Goal: Entertainment & Leisure: Consume media (video, audio)

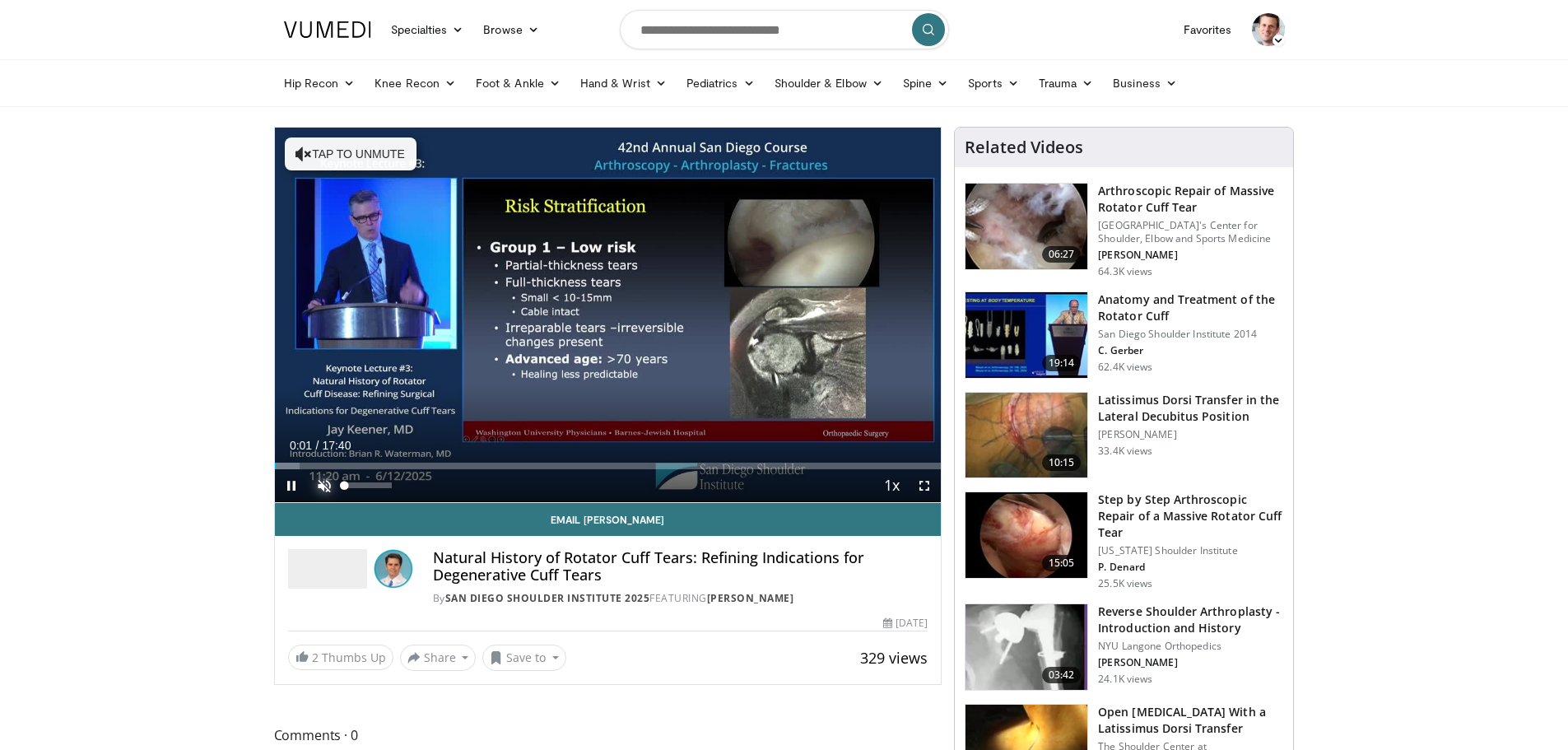
click at [321, 489] on span "Video Player" at bounding box center [325, 486] width 33 height 33
click at [921, 488] on span "Video Player" at bounding box center [925, 486] width 33 height 33
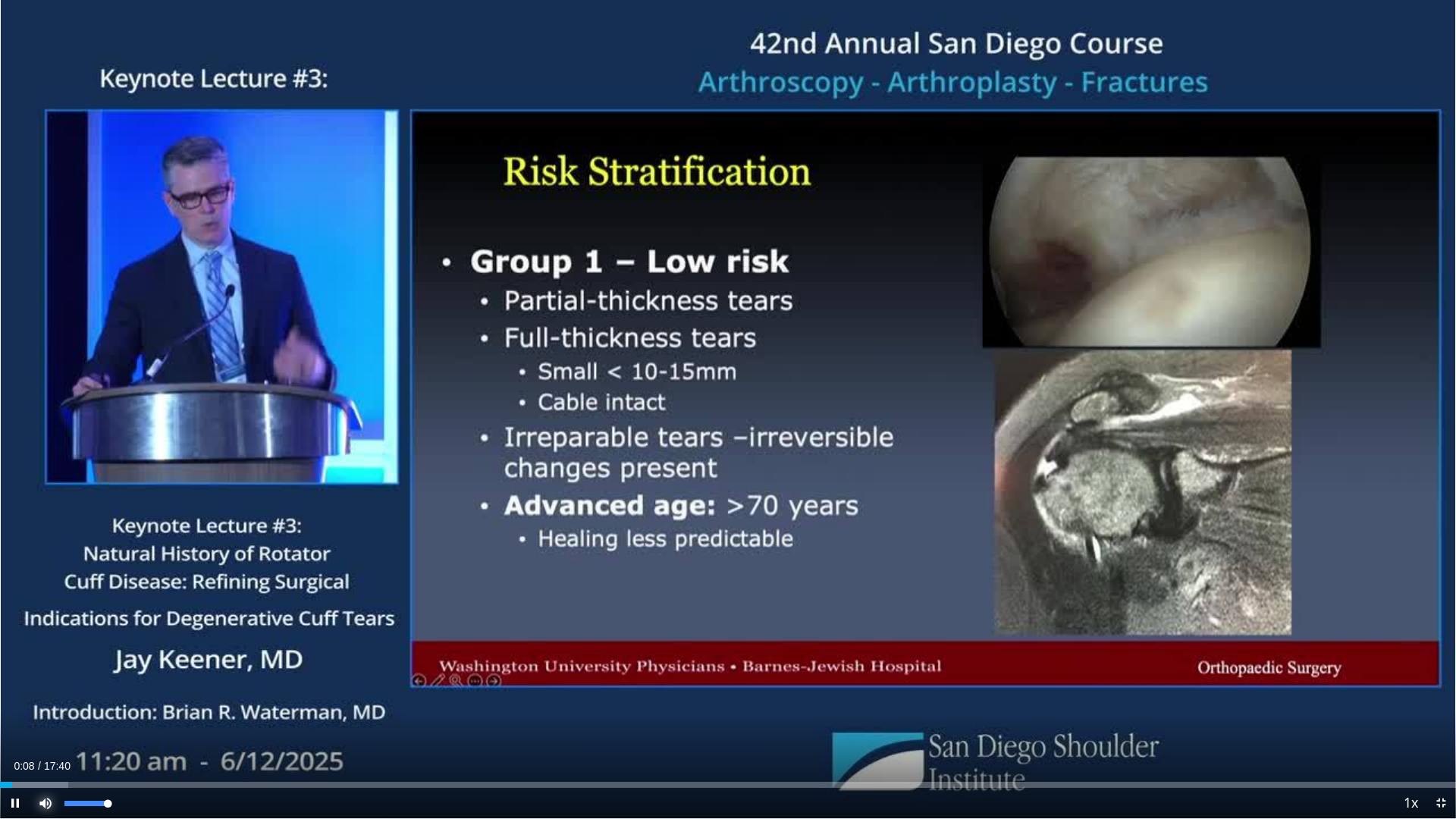
click at [47, 690] on span "Video Player" at bounding box center [46, 804] width 31 height 31
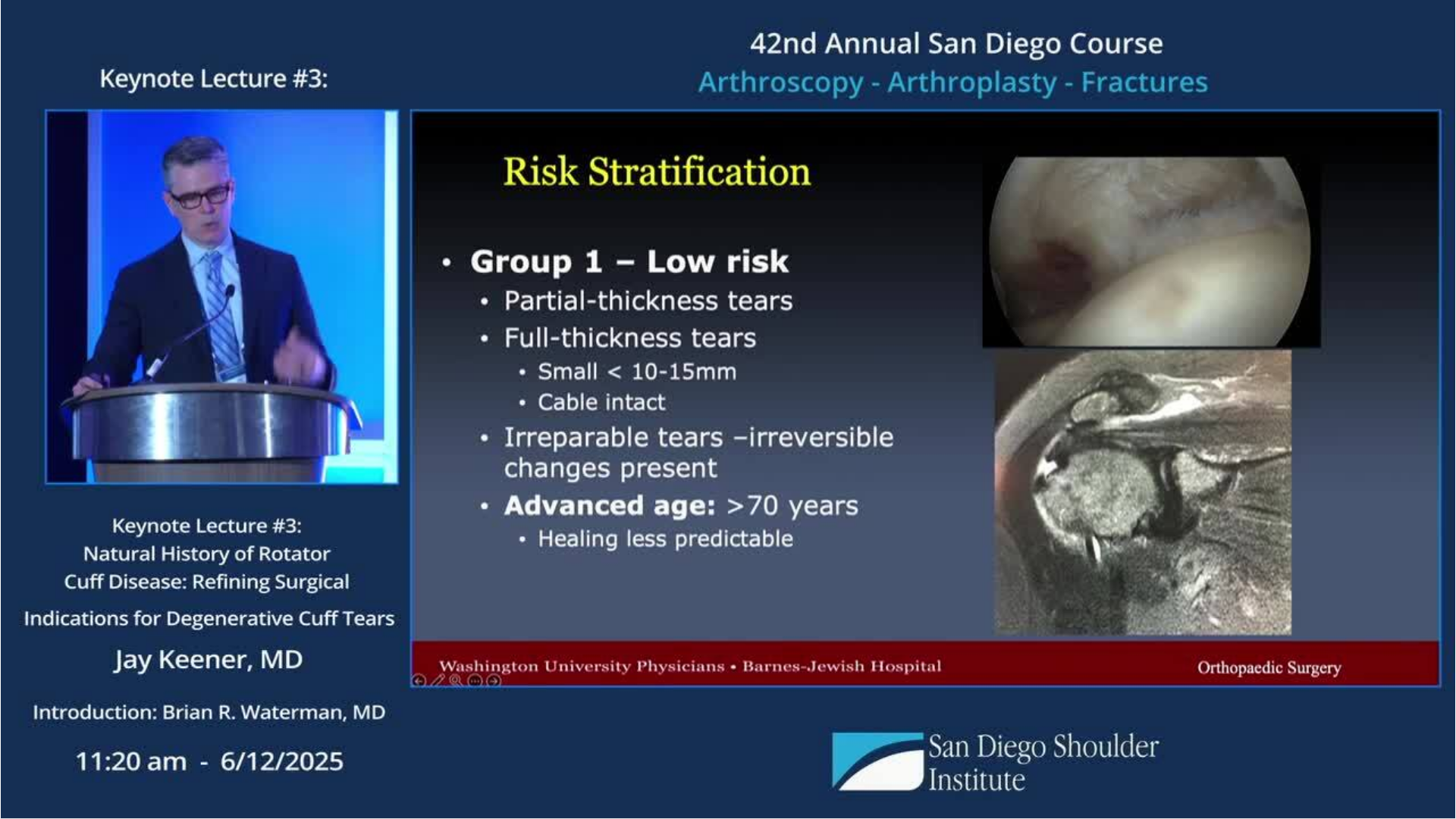
click at [47, 690] on video-js "**********" at bounding box center [728, 409] width 1456 height 819
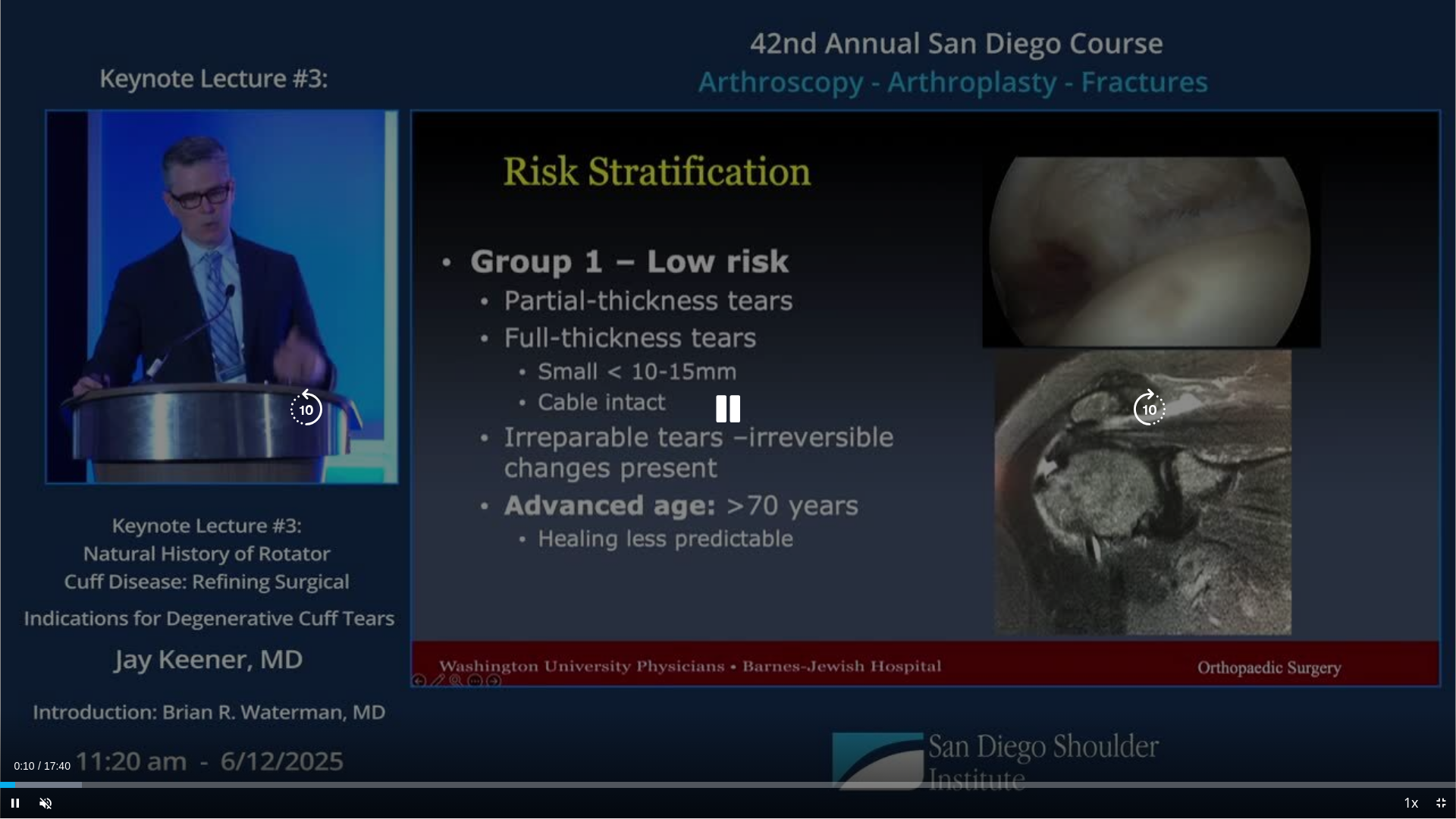
click at [1049, 103] on div "10 seconds Tap to unmute" at bounding box center [728, 409] width 1456 height 818
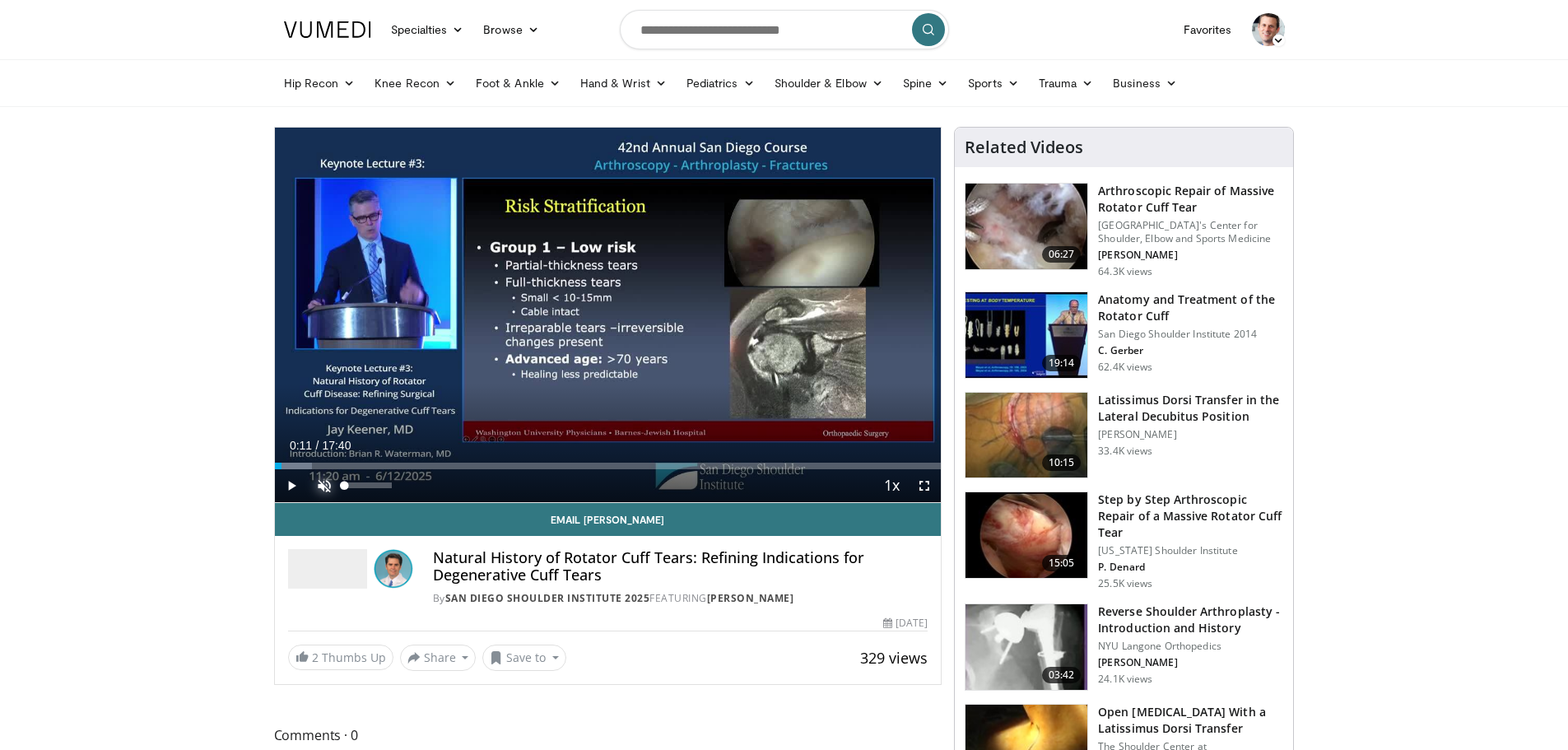
click at [320, 478] on span "Video Player" at bounding box center [325, 486] width 33 height 33
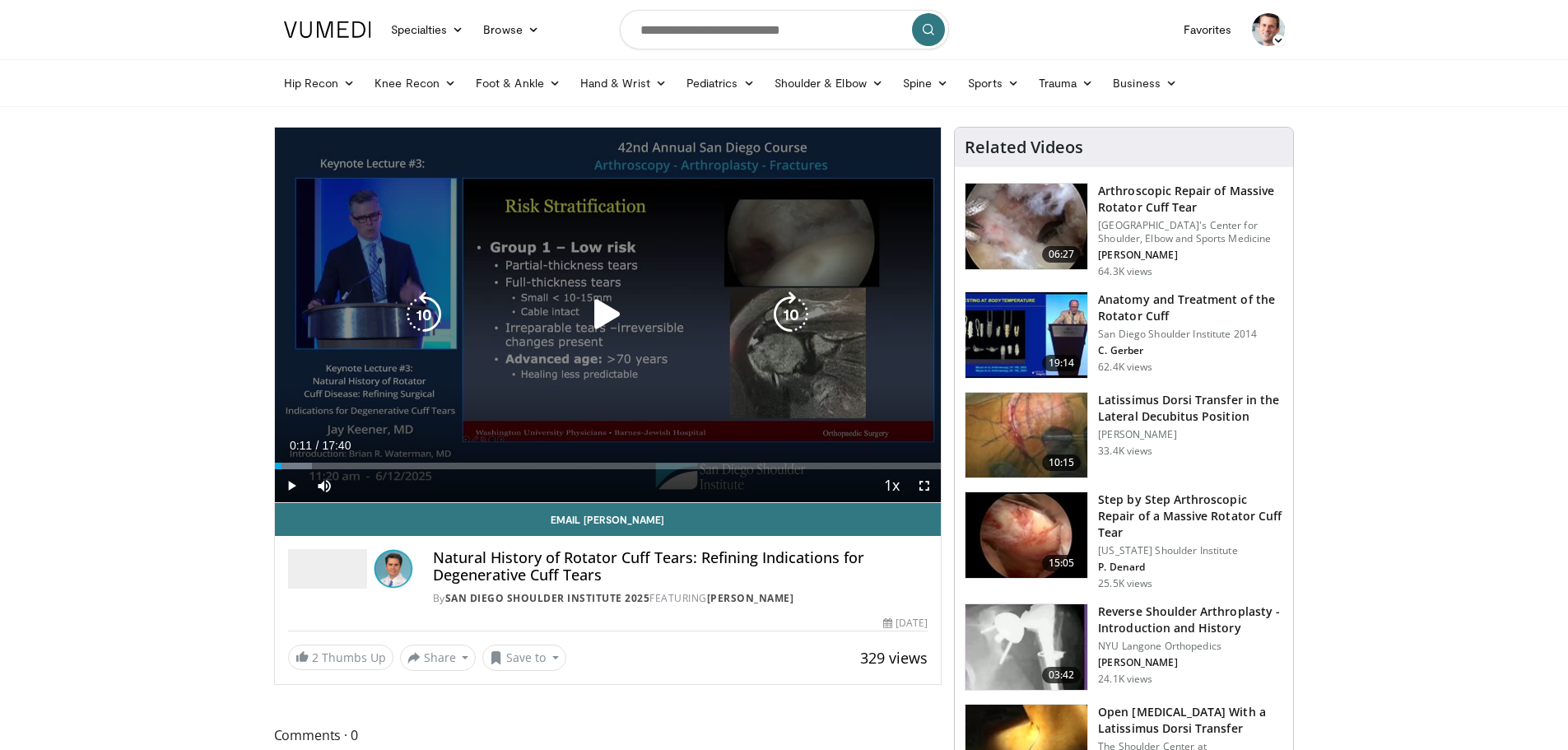
click at [609, 318] on icon "Video Player" at bounding box center [607, 314] width 47 height 46
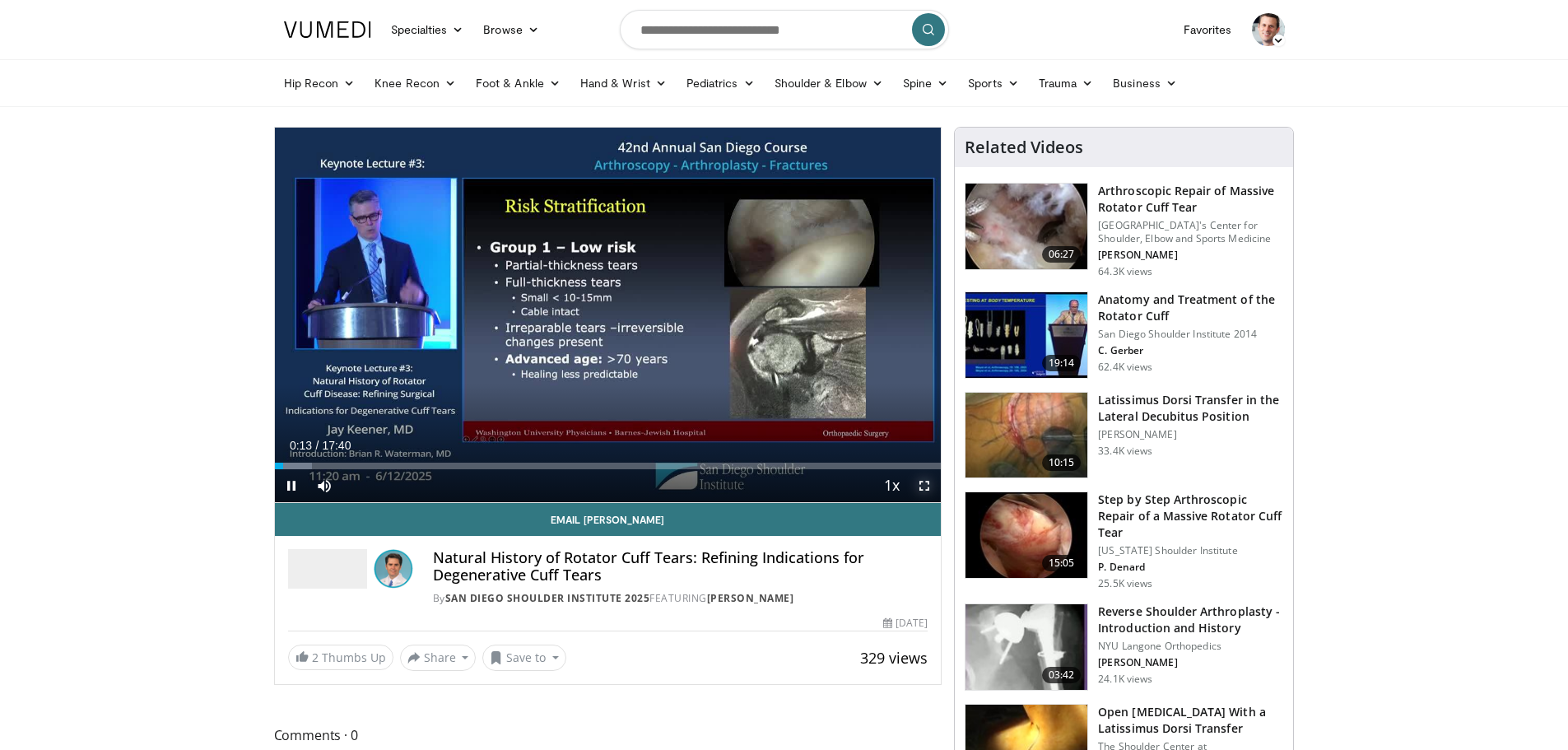
click at [916, 482] on span "Video Player" at bounding box center [925, 486] width 33 height 33
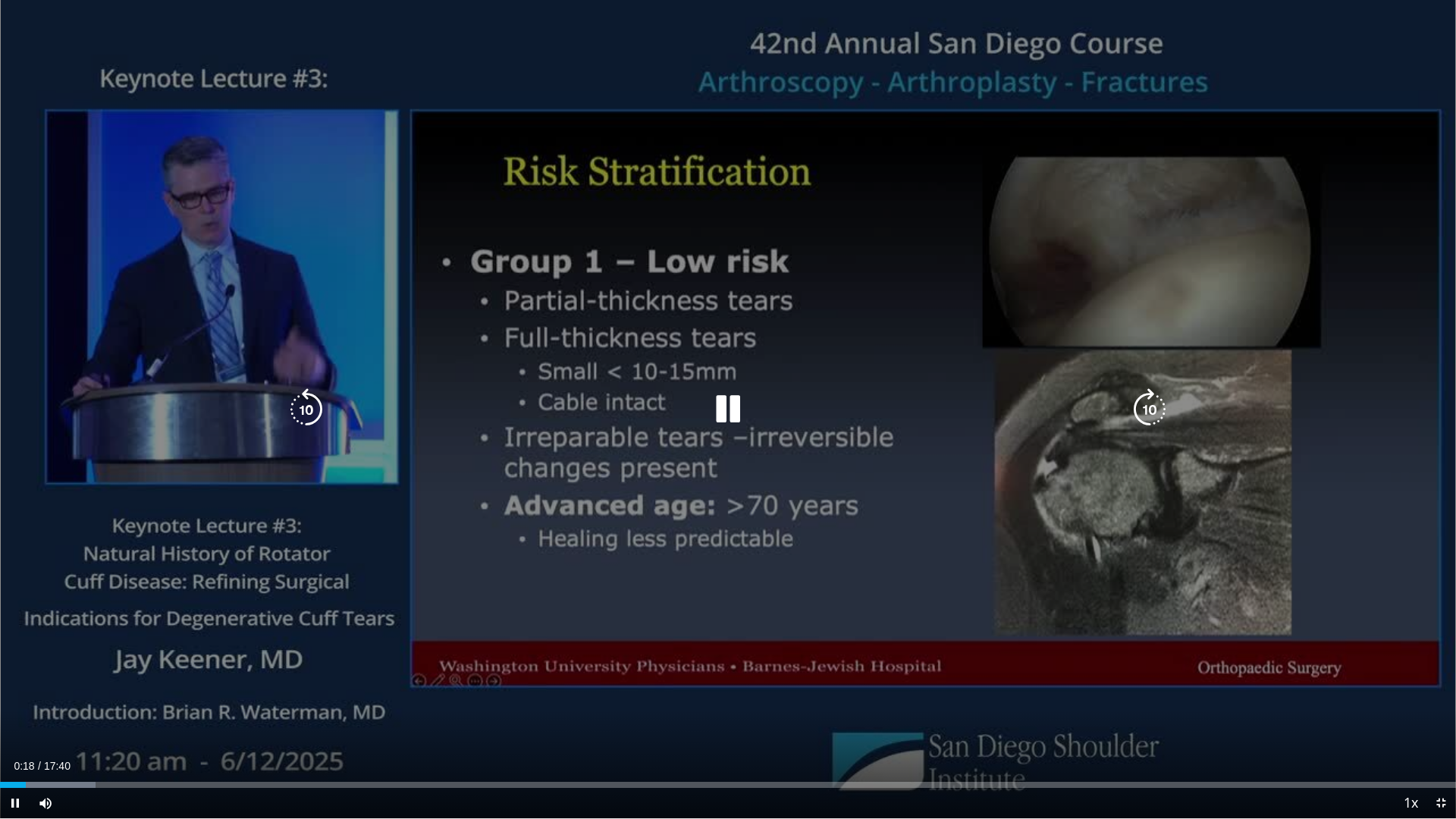
click at [609, 533] on div "10 seconds Tap to unmute" at bounding box center [728, 409] width 1456 height 818
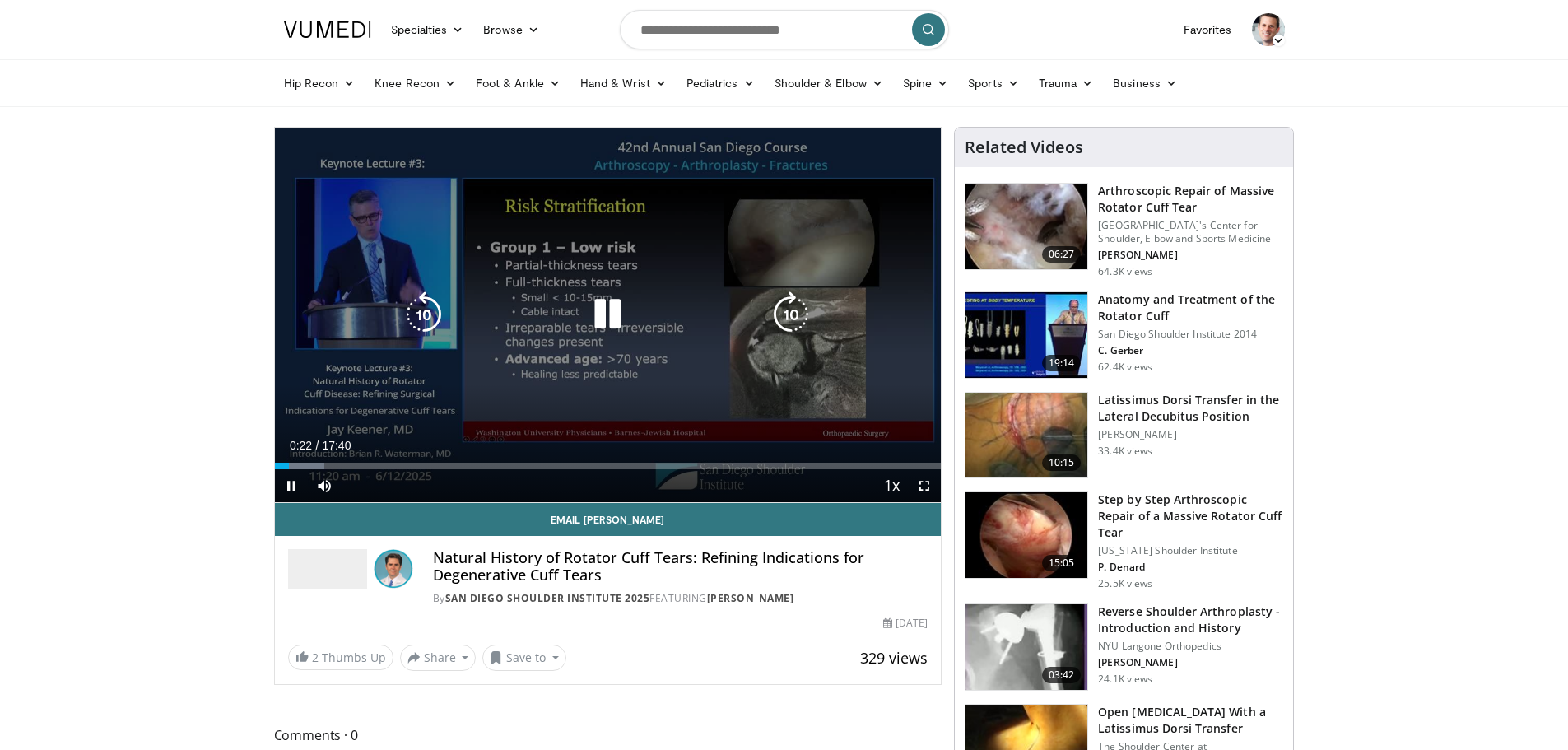
click at [891, 201] on div "10 seconds Tap to unmute" at bounding box center [608, 314] width 667 height 375
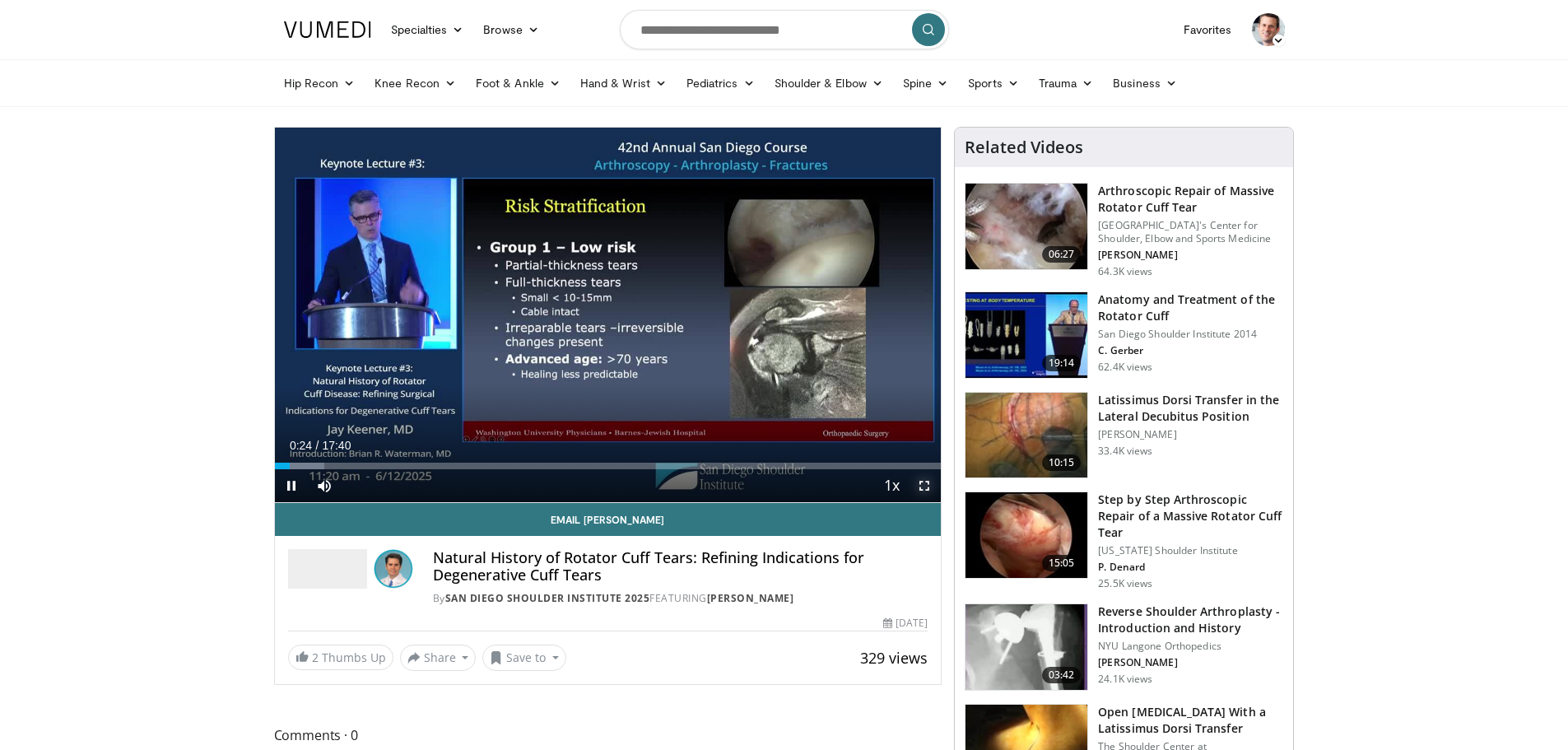
click at [920, 481] on span "Video Player" at bounding box center [925, 486] width 33 height 33
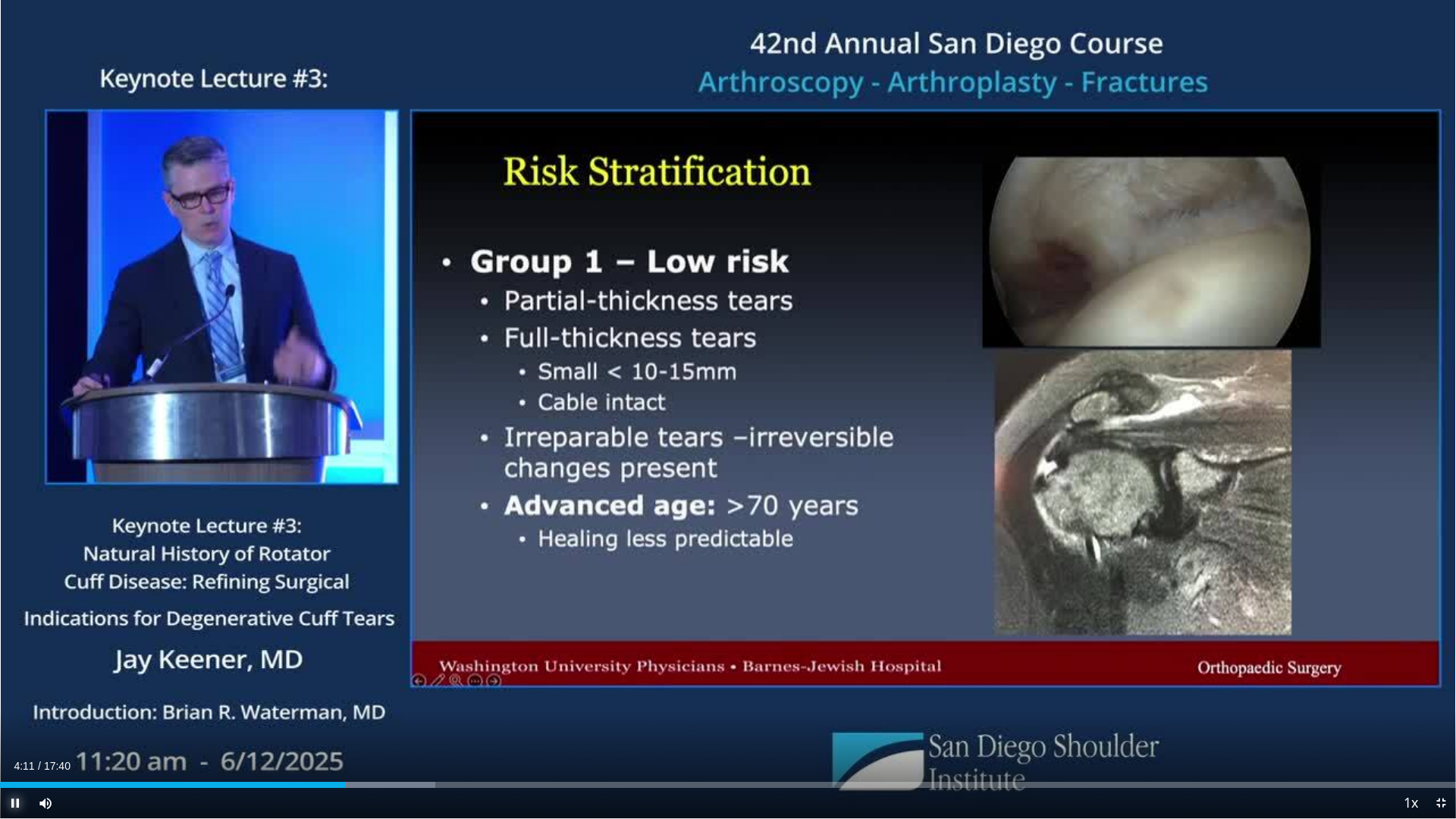
click at [15, 690] on span "Video Player" at bounding box center [15, 804] width 31 height 31
click at [14, 690] on span "Video Player" at bounding box center [15, 804] width 31 height 31
click at [18, 690] on span "Video Player" at bounding box center [15, 804] width 31 height 31
